Goal: Transaction & Acquisition: Purchase product/service

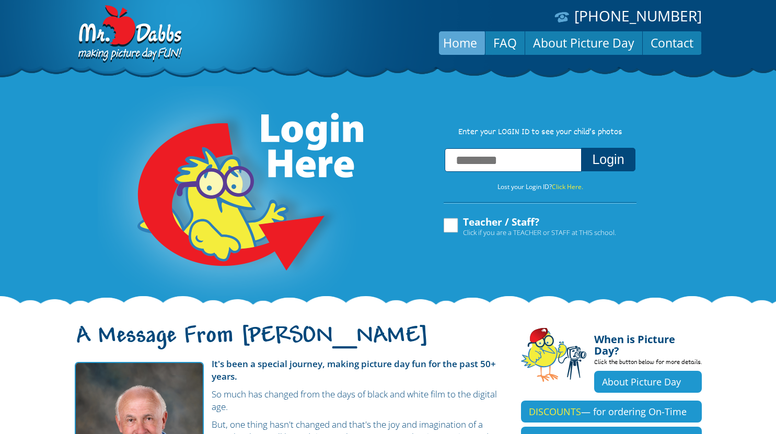
click at [462, 178] on div "Login Lost your Login ID? Click Here. Teacher / Staff? Click if you are a TEACH…" at bounding box center [540, 192] width 214 height 89
click at [449, 227] on label "Teacher / Staff? Click if you are a TEACHER or STAFF at THIS school." at bounding box center [529, 227] width 174 height 20
click at [479, 161] on input "text" at bounding box center [513, 160] width 137 height 24
type input "**********"
click at [619, 157] on button "Login" at bounding box center [608, 160] width 54 height 24
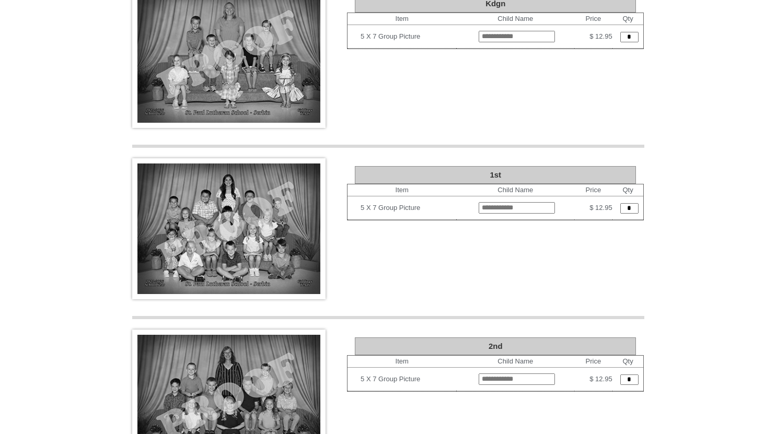
scroll to position [1232, 0]
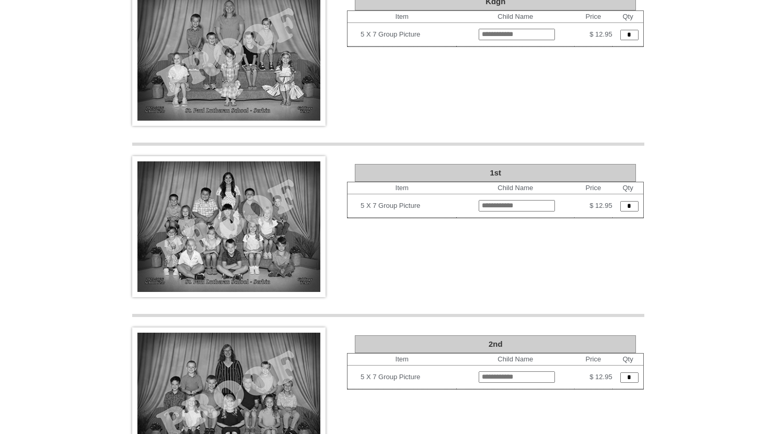
click at [479, 372] on input "text" at bounding box center [517, 378] width 76 height 12
type input "**********"
click at [624, 373] on input "*" at bounding box center [630, 378] width 18 height 10
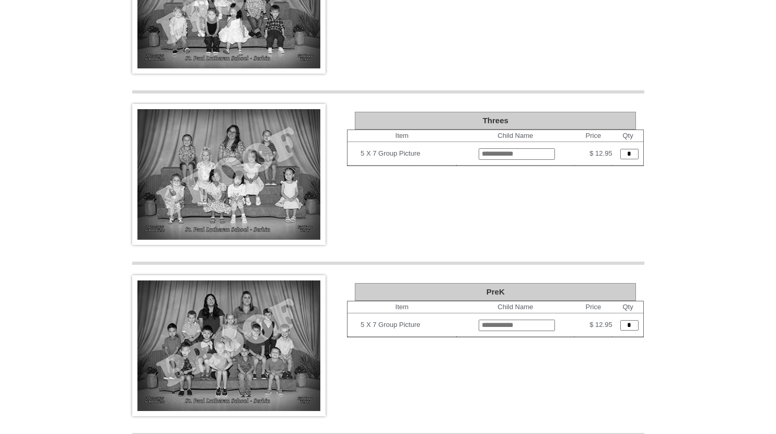
scroll to position [748, 0]
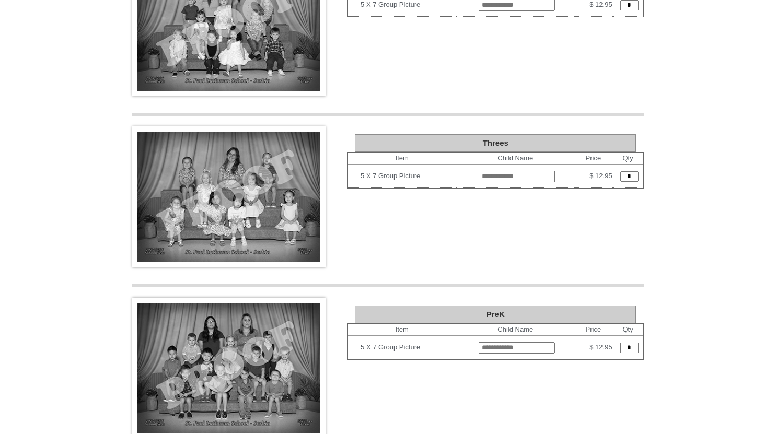
type input "*"
click at [479, 171] on input "text" at bounding box center [517, 177] width 76 height 12
type input "**********"
click at [630, 171] on input "*" at bounding box center [630, 176] width 18 height 10
type input "*"
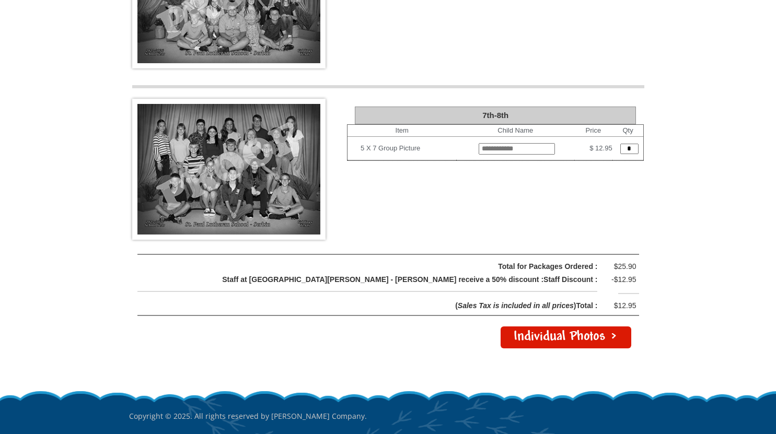
scroll to position [2153, 0]
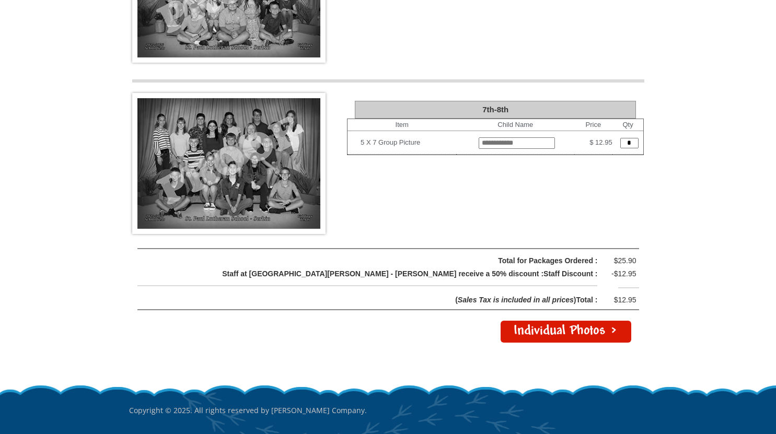
click at [542, 321] on link "Individual Photos >" at bounding box center [566, 332] width 131 height 22
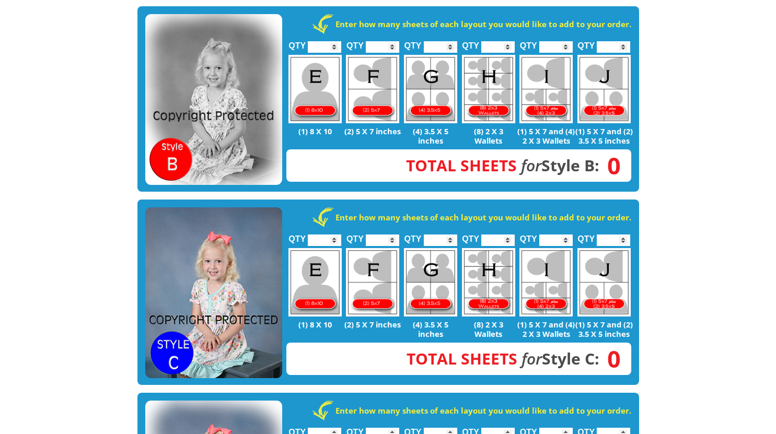
scroll to position [460, 0]
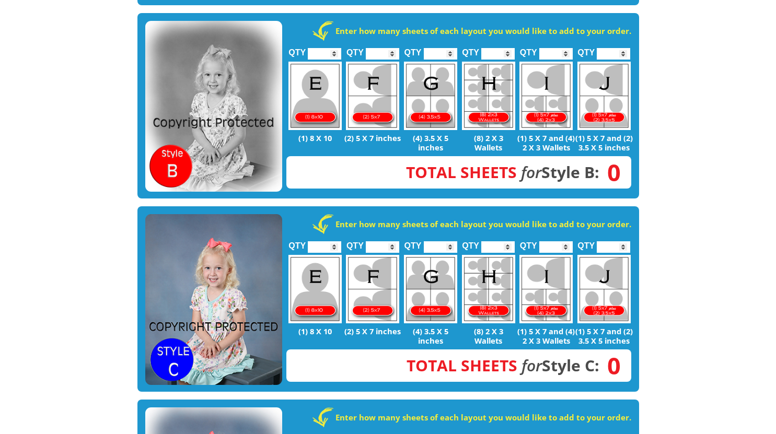
click at [333, 242] on input "*" at bounding box center [324, 248] width 33 height 12
type input "*"
click at [333, 242] on input "*" at bounding box center [324, 248] width 33 height 12
type input "*"
click at [393, 242] on input "*" at bounding box center [382, 248] width 33 height 12
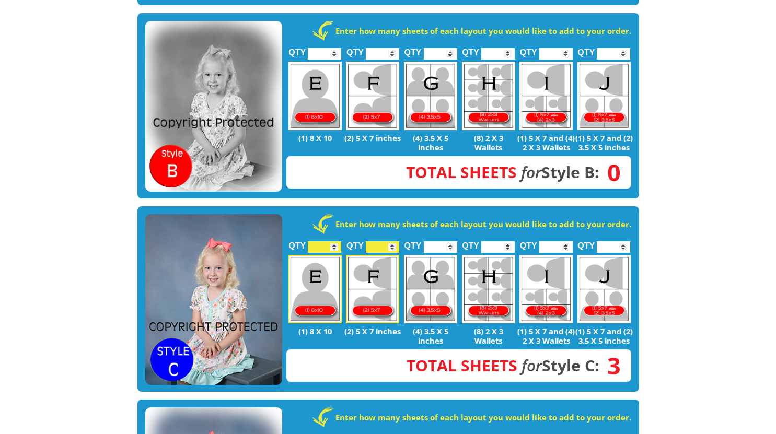
type input "*"
click at [564, 242] on input "*" at bounding box center [556, 248] width 33 height 12
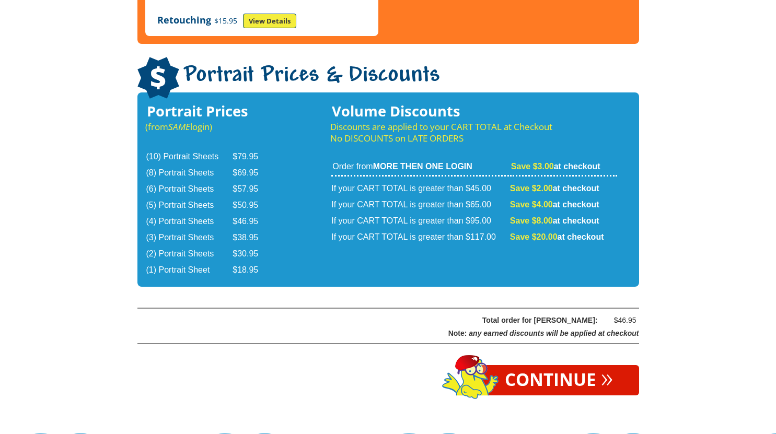
scroll to position [1698, 0]
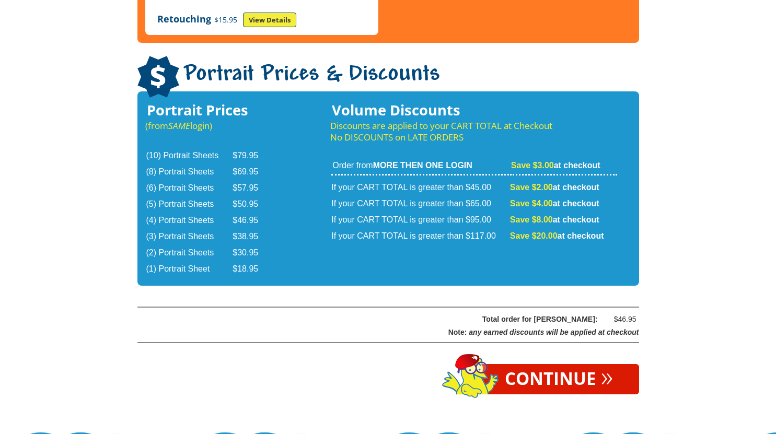
click at [539, 364] on link "Continue »" at bounding box center [559, 379] width 161 height 30
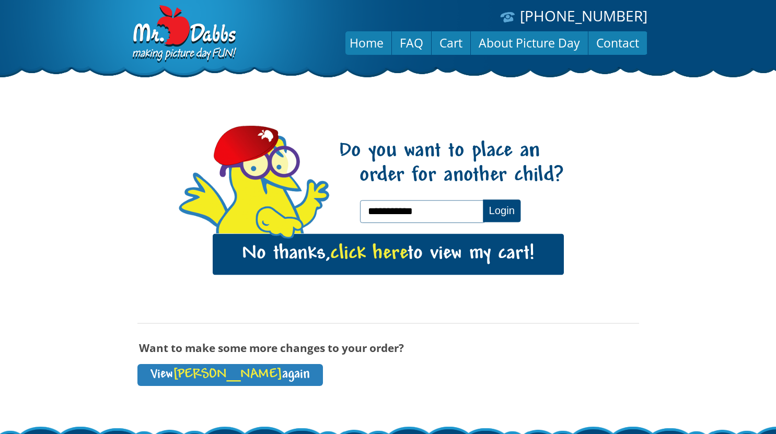
type input "**********"
click at [501, 213] on button "Login" at bounding box center [502, 211] width 38 height 22
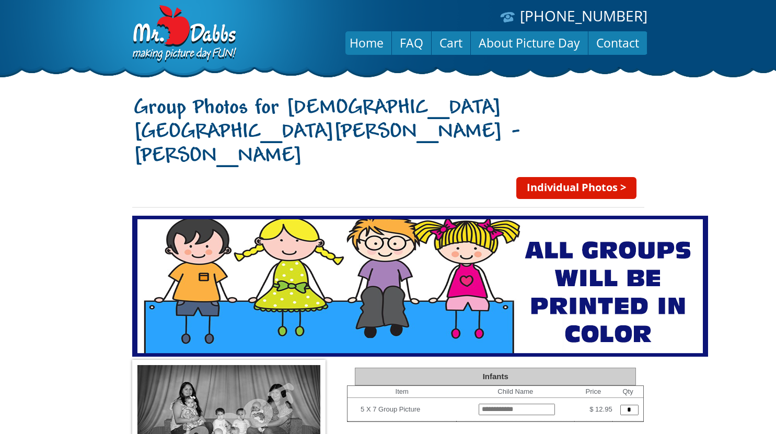
click at [611, 177] on link "Individual Photos >" at bounding box center [577, 188] width 120 height 22
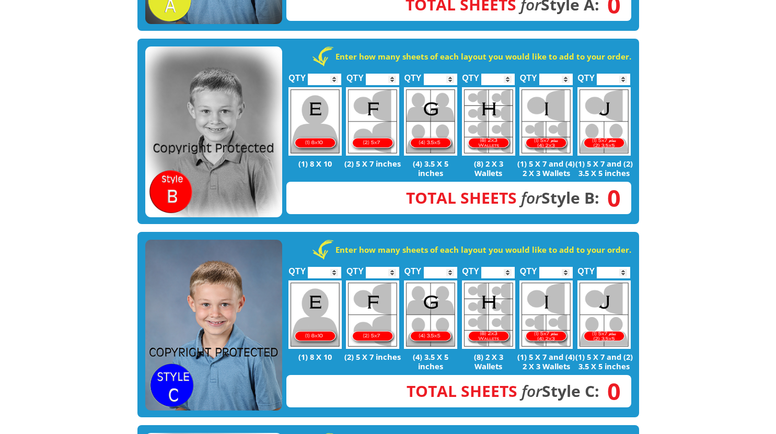
scroll to position [502, 0]
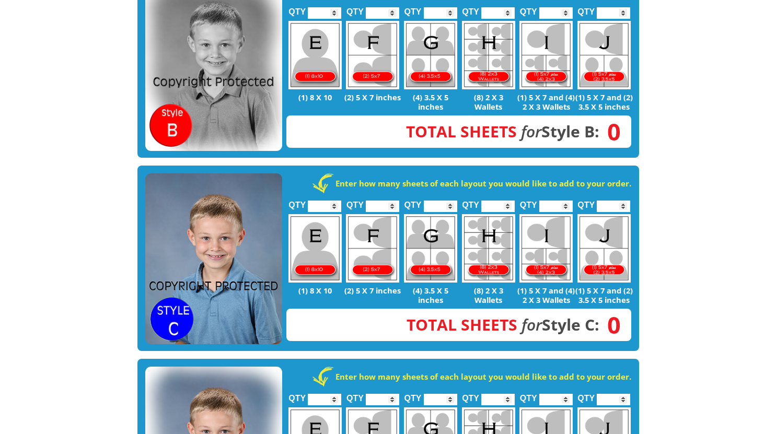
click at [336, 201] on input "*" at bounding box center [324, 207] width 33 height 12
type input "*"
click at [336, 201] on input "*" at bounding box center [324, 207] width 33 height 12
type input "*"
click at [390, 201] on input "*" at bounding box center [382, 207] width 33 height 12
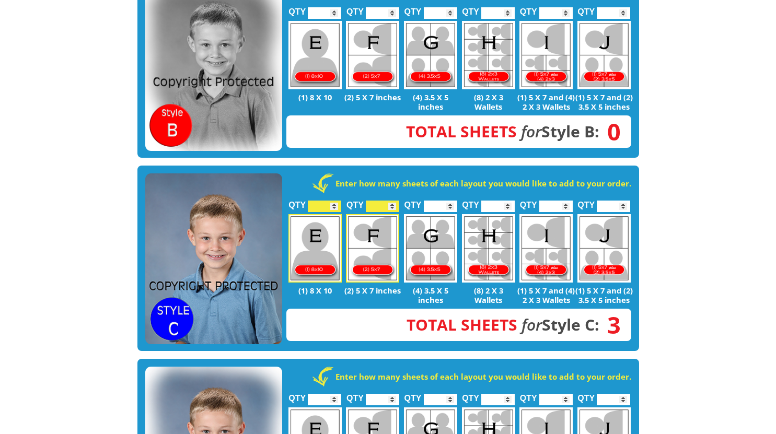
type input "*"
click at [566, 201] on input "*" at bounding box center [556, 207] width 33 height 12
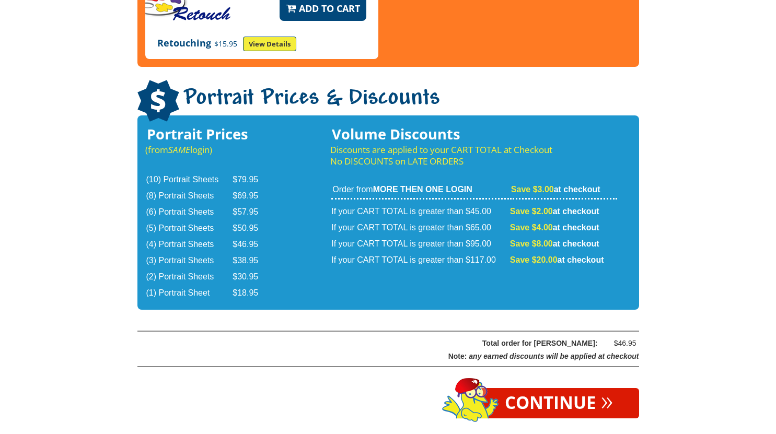
scroll to position [1713, 0]
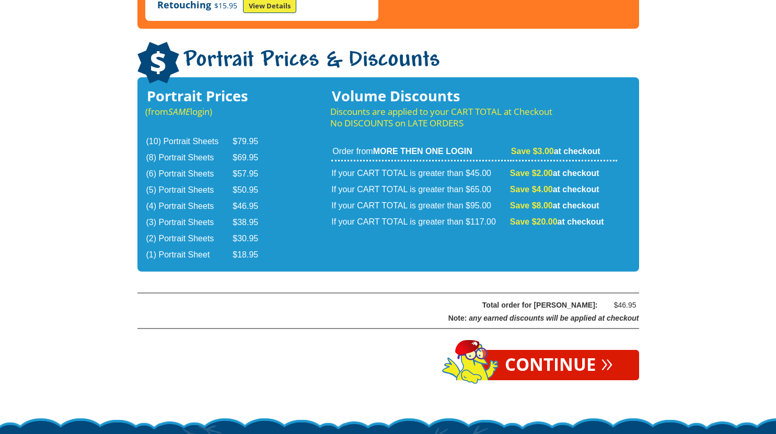
click at [570, 350] on link "Continue »" at bounding box center [559, 365] width 161 height 30
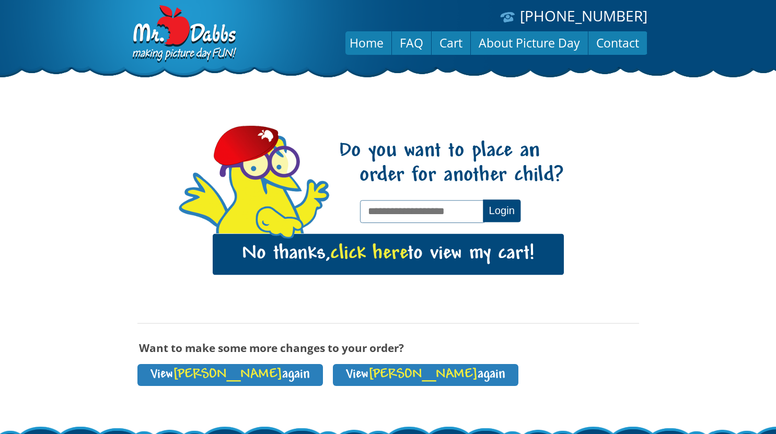
click at [425, 209] on input "text" at bounding box center [422, 211] width 125 height 22
type input "**********"
click at [498, 211] on button "Login" at bounding box center [502, 211] width 38 height 22
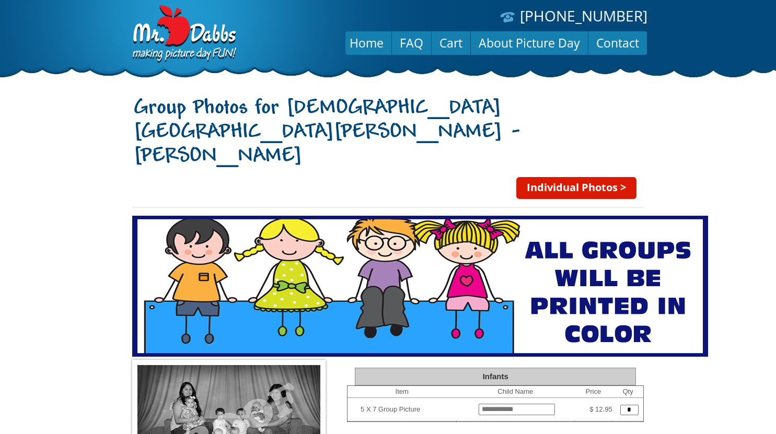
click at [575, 177] on link "Individual Photos >" at bounding box center [577, 188] width 120 height 22
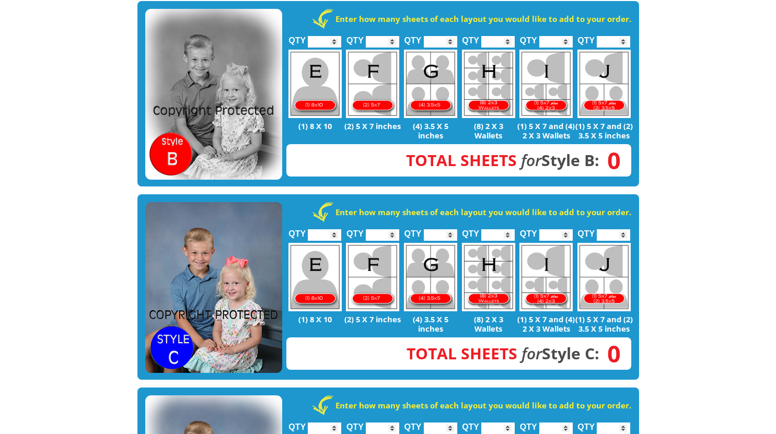
scroll to position [523, 0]
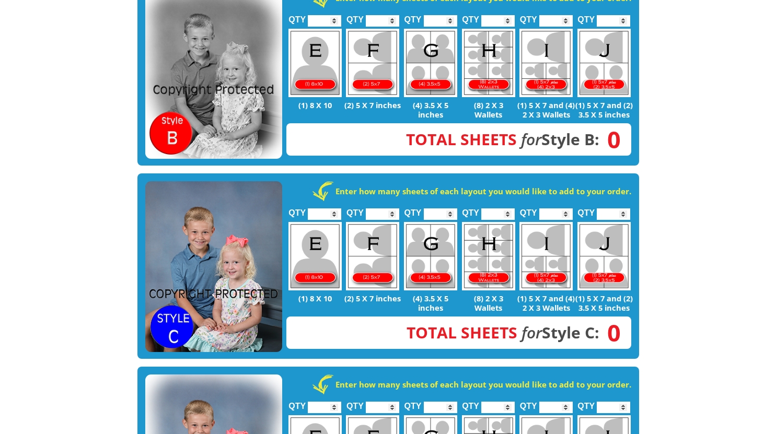
click at [332, 209] on input "*" at bounding box center [324, 215] width 33 height 12
type input "*"
click at [332, 209] on input "*" at bounding box center [324, 215] width 33 height 12
type input "*"
click at [393, 209] on input "*" at bounding box center [382, 215] width 33 height 12
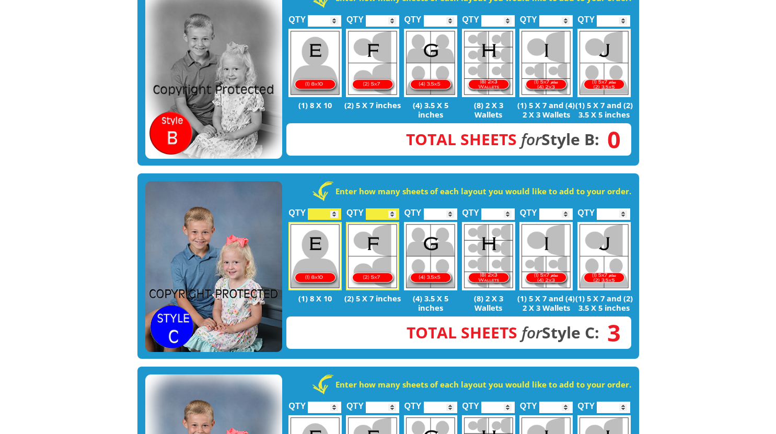
type input "*"
click at [567, 209] on input "*" at bounding box center [556, 215] width 33 height 12
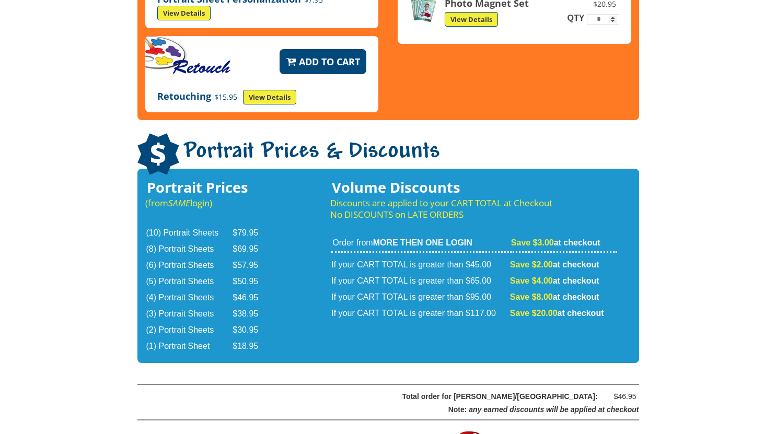
scroll to position [1674, 0]
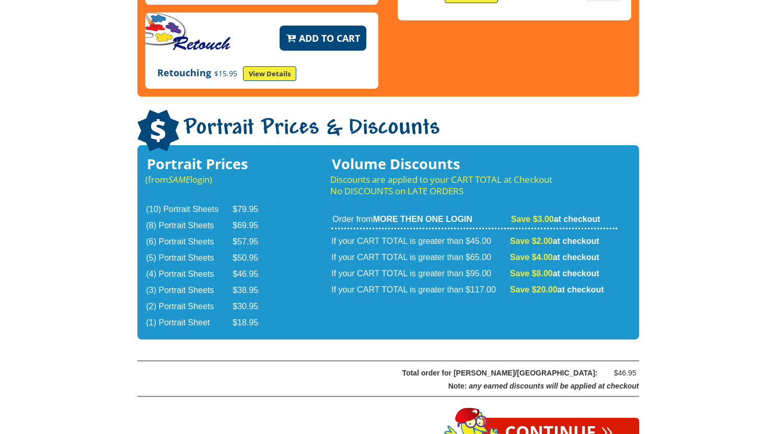
click at [542, 418] on link "Continue »" at bounding box center [559, 433] width 161 height 30
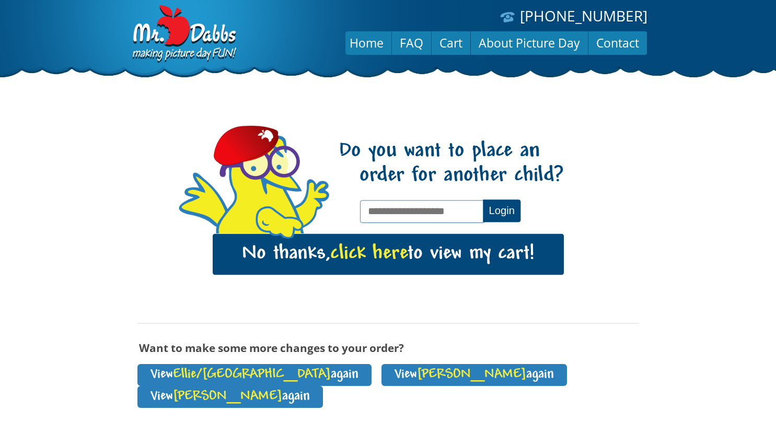
click at [404, 211] on input "text" at bounding box center [422, 211] width 125 height 22
type input "**********"
click at [501, 215] on button "Login" at bounding box center [502, 211] width 38 height 22
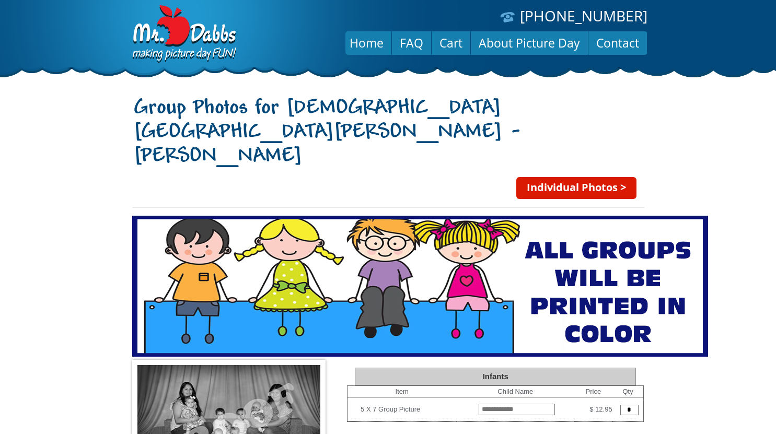
click at [592, 177] on link "Individual Photos >" at bounding box center [577, 188] width 120 height 22
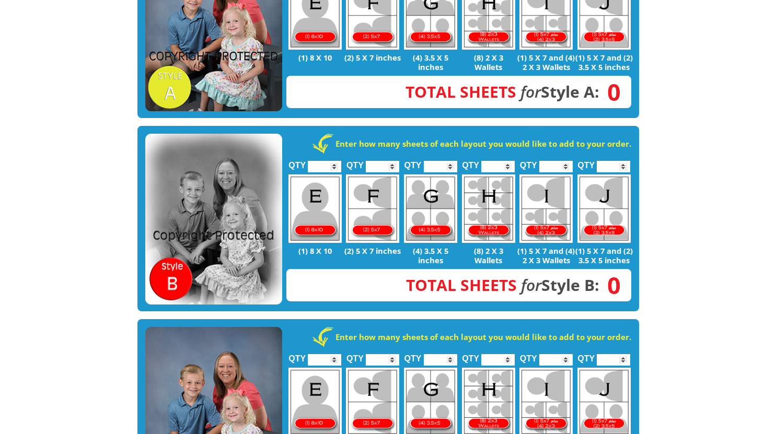
scroll to position [418, 0]
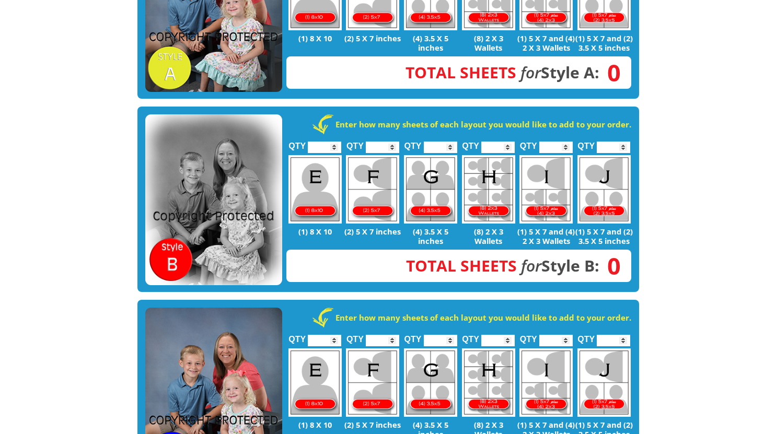
type input "*"
click at [451, 335] on input "*" at bounding box center [440, 341] width 33 height 12
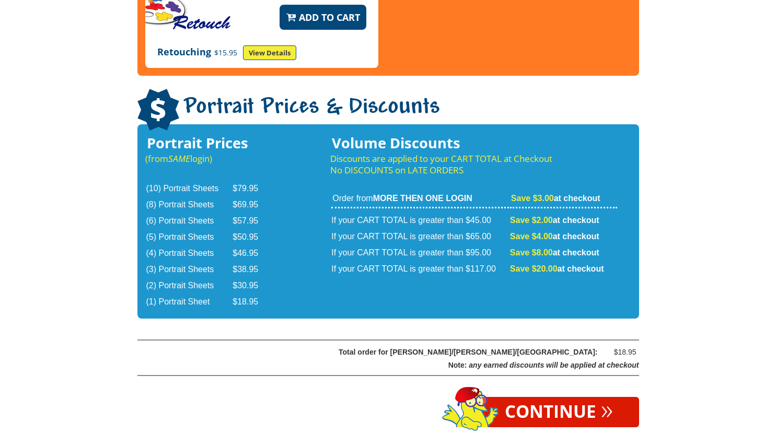
scroll to position [1723, 0]
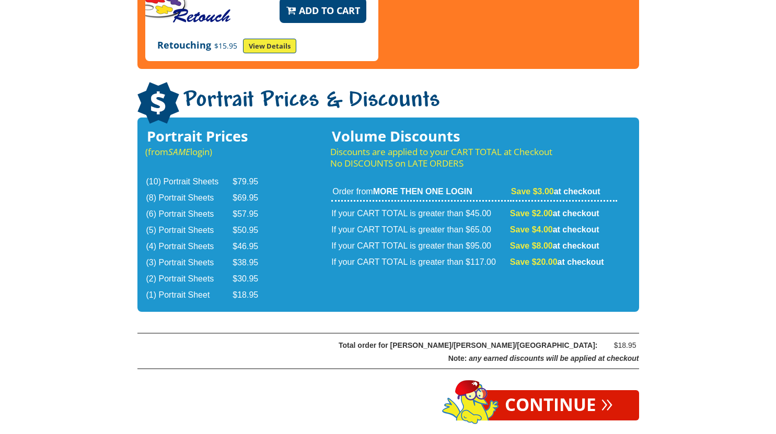
click at [565, 391] on link "Continue »" at bounding box center [559, 406] width 161 height 30
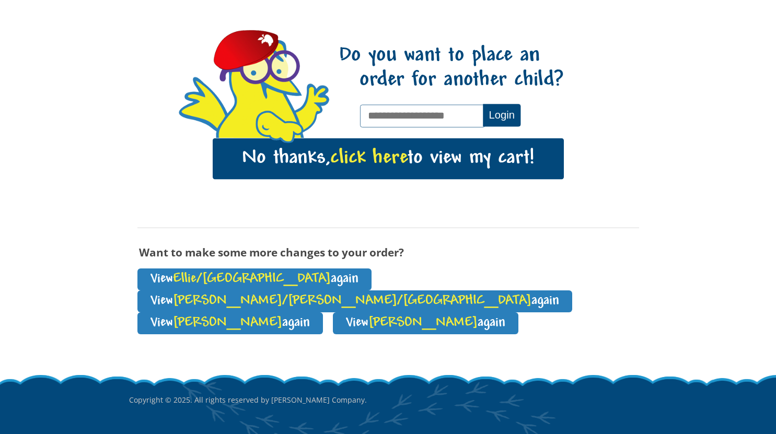
scroll to position [97, 0]
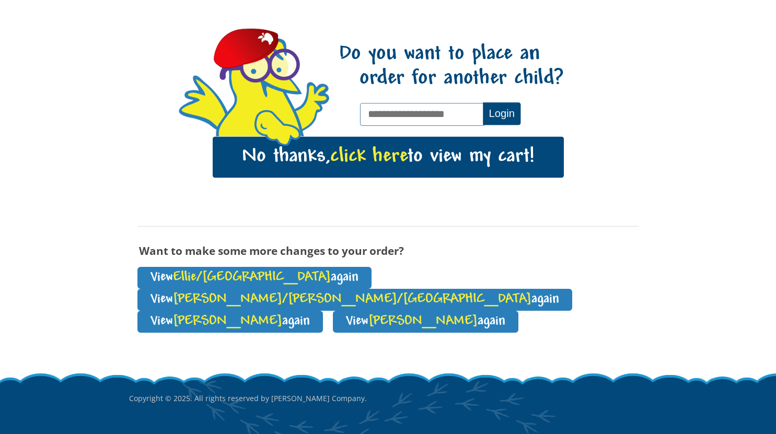
click at [364, 161] on span "click here" at bounding box center [368, 156] width 77 height 21
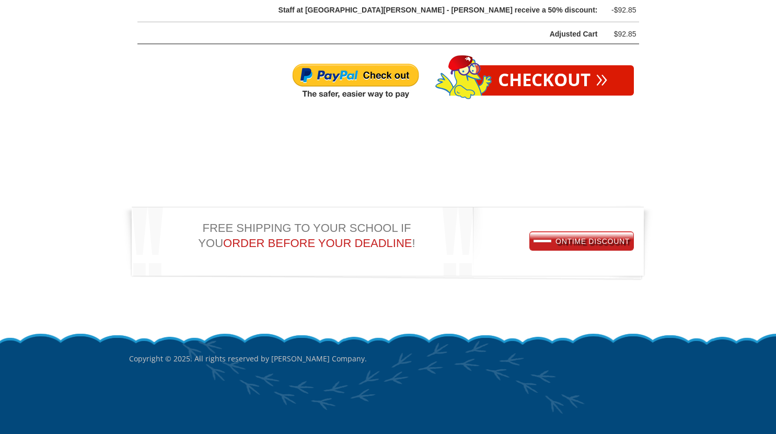
scroll to position [2118, 0]
click at [564, 245] on span "ONTIME DISCOUNT" at bounding box center [582, 241] width 96 height 8
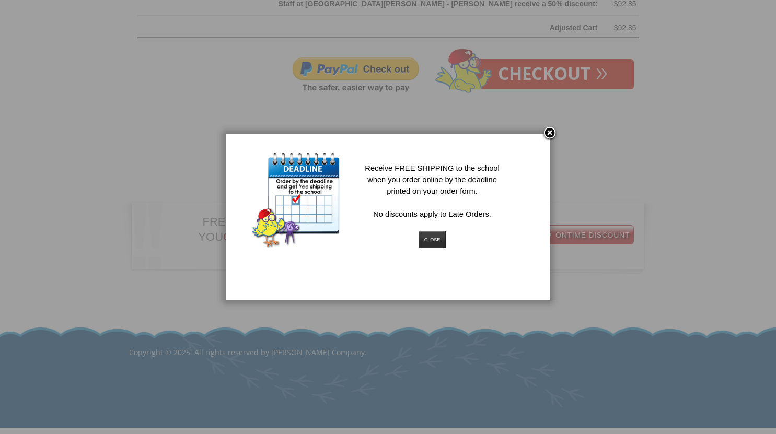
click at [548, 132] on link at bounding box center [550, 134] width 16 height 16
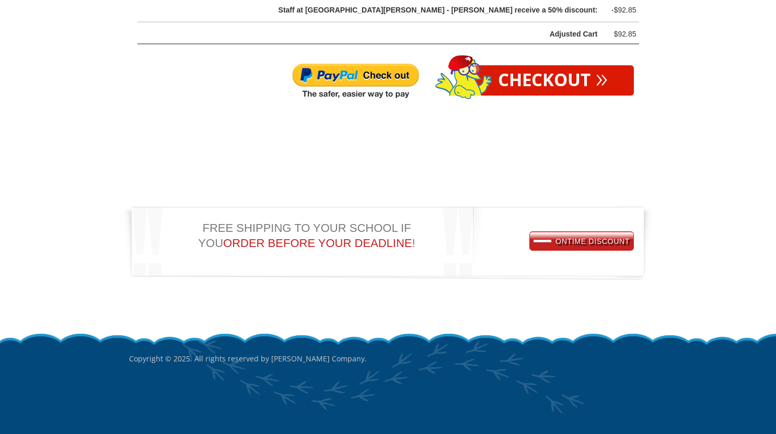
click at [383, 77] on img at bounding box center [356, 82] width 128 height 38
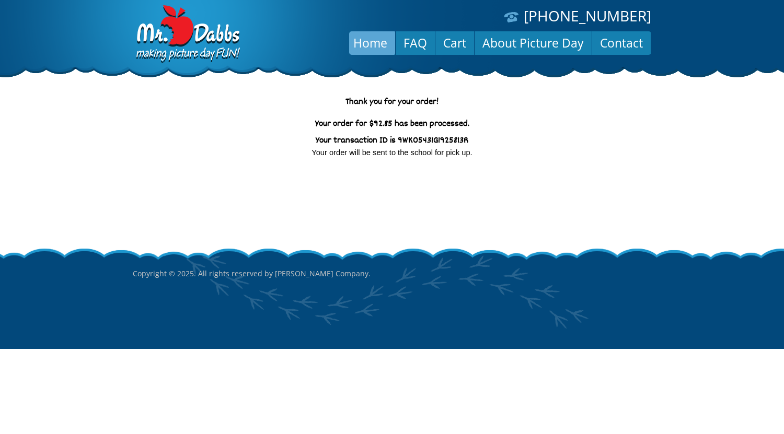
click at [371, 44] on link "Home" at bounding box center [371, 42] width 50 height 25
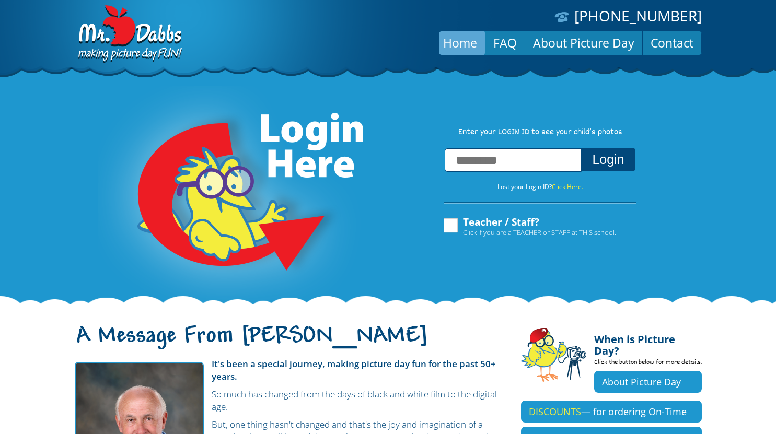
drag, startPoint x: 320, startPoint y: 397, endPoint x: 770, endPoint y: 105, distance: 536.5
click at [770, 105] on div "**********" at bounding box center [388, 180] width 776 height 256
